Goal: Transaction & Acquisition: Subscribe to service/newsletter

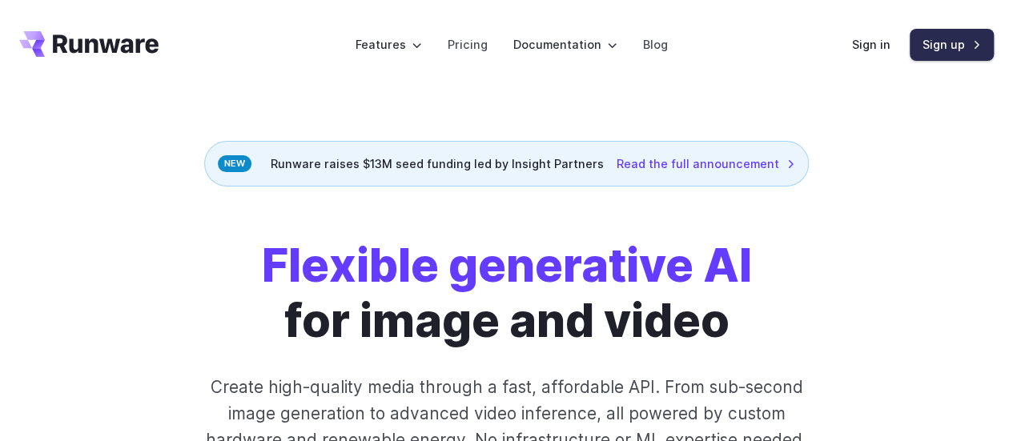
click at [932, 46] on link "Sign up" at bounding box center [951, 44] width 84 height 31
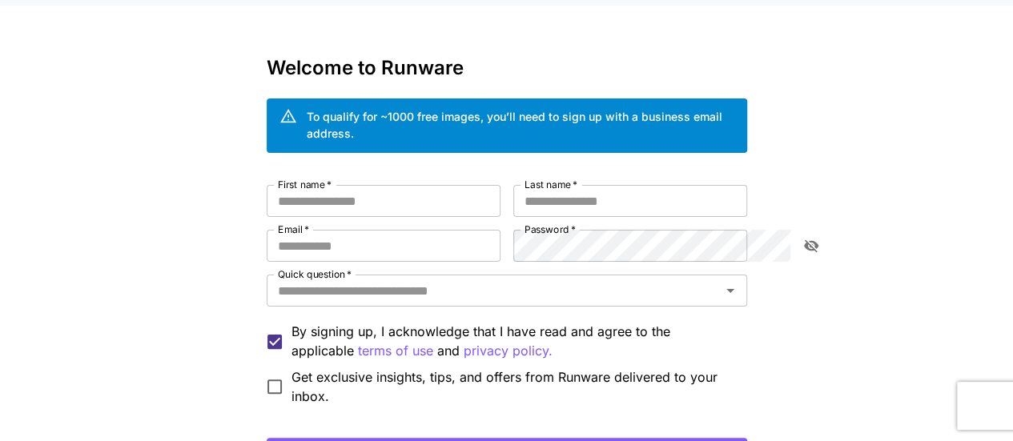
scroll to position [34, 0]
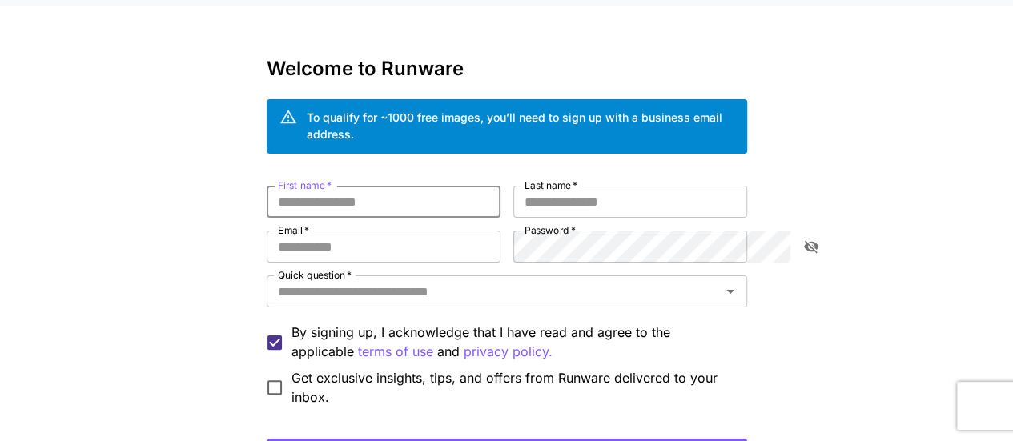
click at [382, 186] on input "First name   *" at bounding box center [384, 202] width 234 height 32
